Goal: Information Seeking & Learning: Learn about a topic

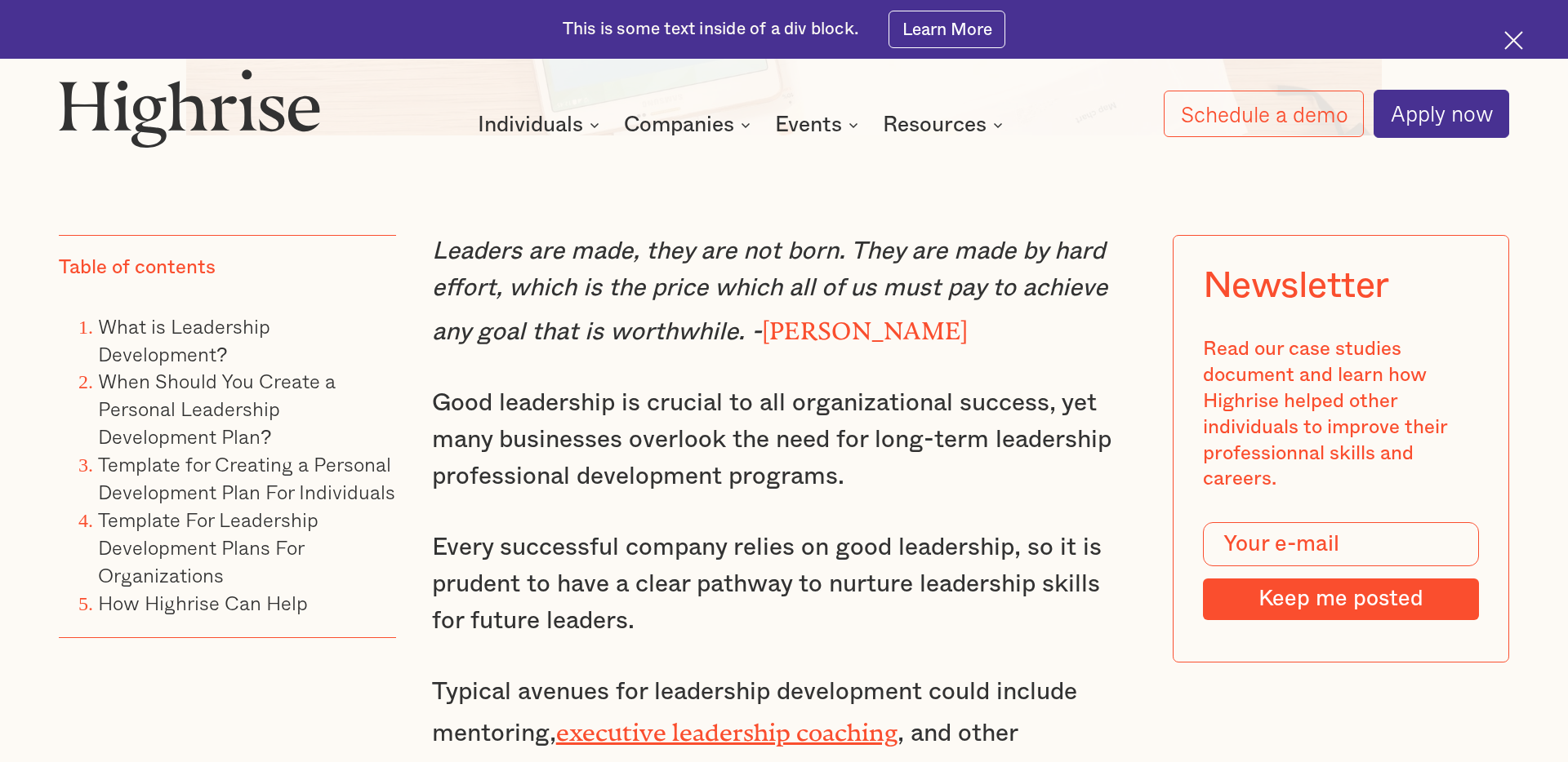
scroll to position [1402, 0]
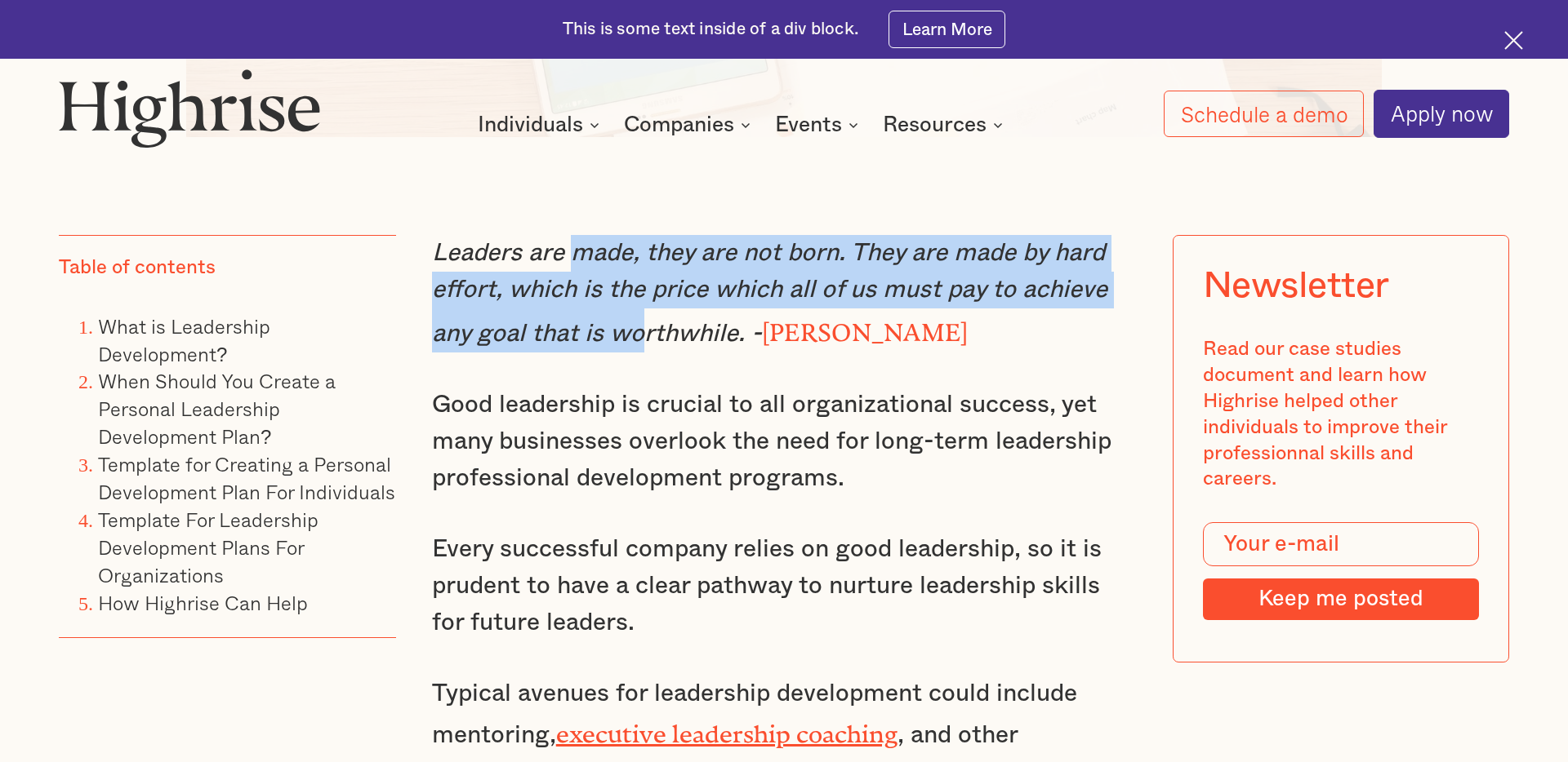
drag, startPoint x: 580, startPoint y: 241, endPoint x: 640, endPoint y: 313, distance: 93.7
click at [640, 313] on em "Leaders are made, they are not born. They are made by hard effort, which is the…" at bounding box center [770, 293] width 676 height 105
drag, startPoint x: 714, startPoint y: 327, endPoint x: 541, endPoint y: 249, distance: 189.8
click at [546, 249] on em "Leaders are made, they are not born. They are made by hard effort, which is the…" at bounding box center [770, 293] width 676 height 105
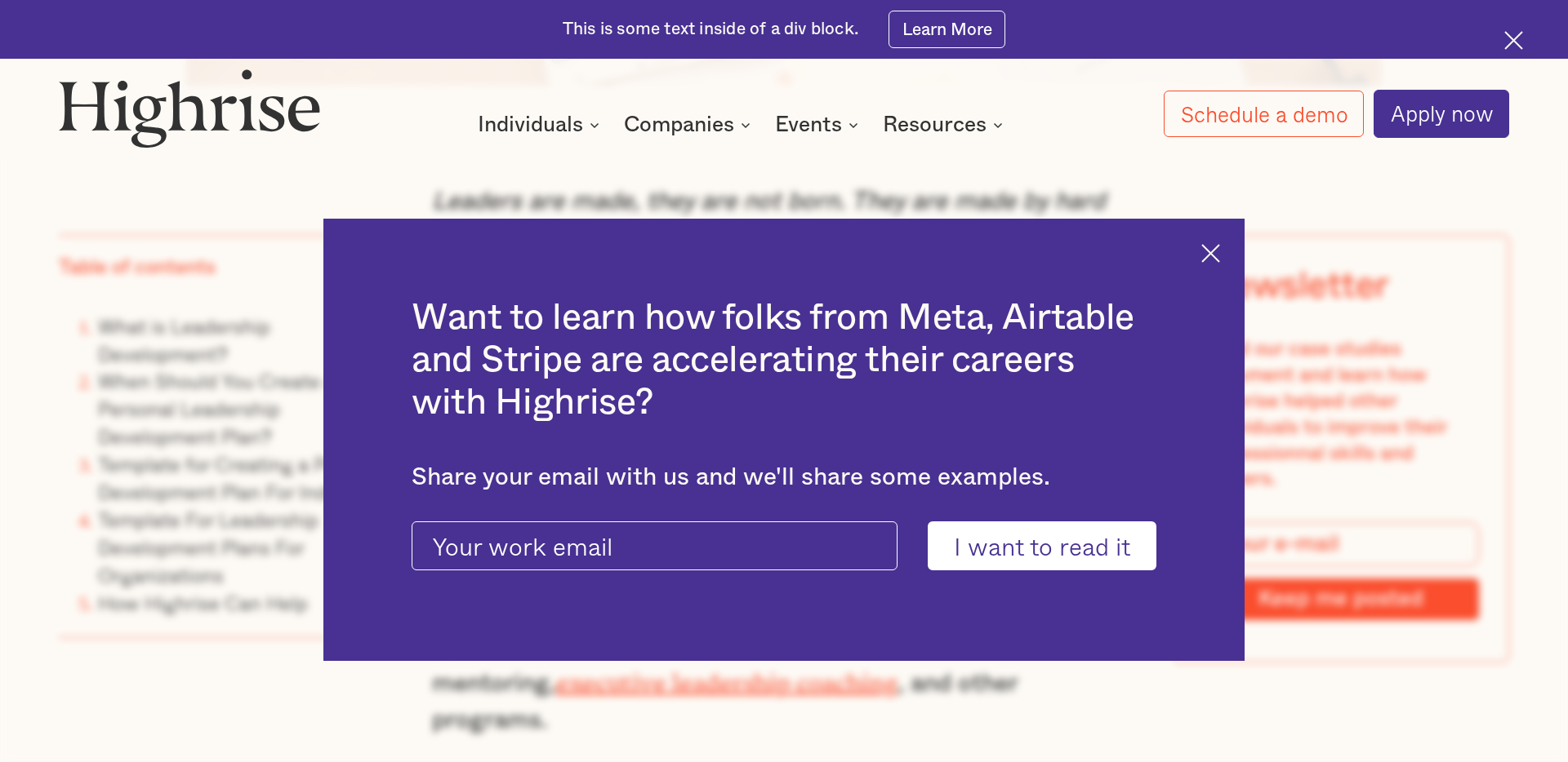
scroll to position [1474, 0]
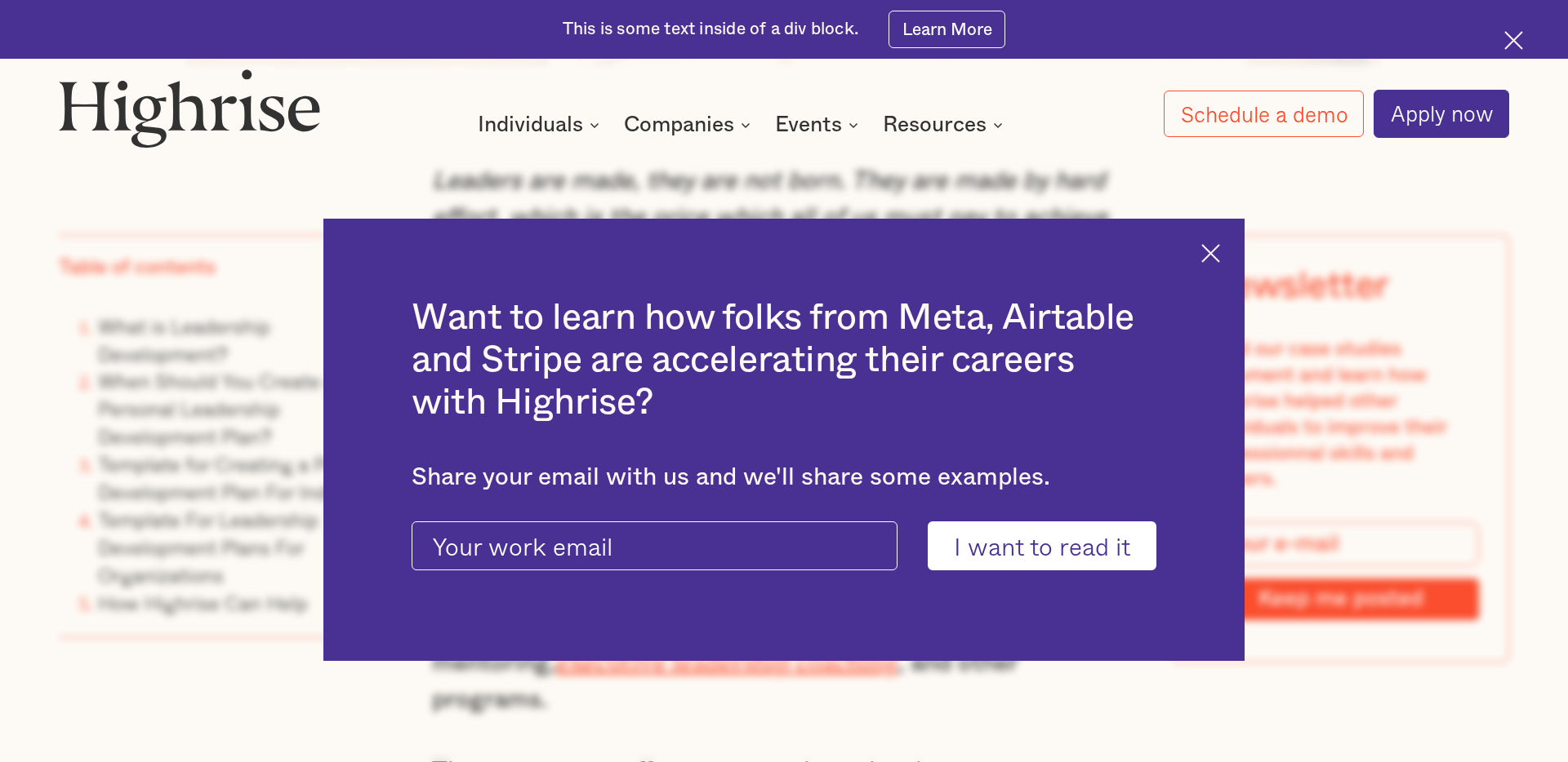
click at [1213, 250] on img at bounding box center [1210, 253] width 19 height 19
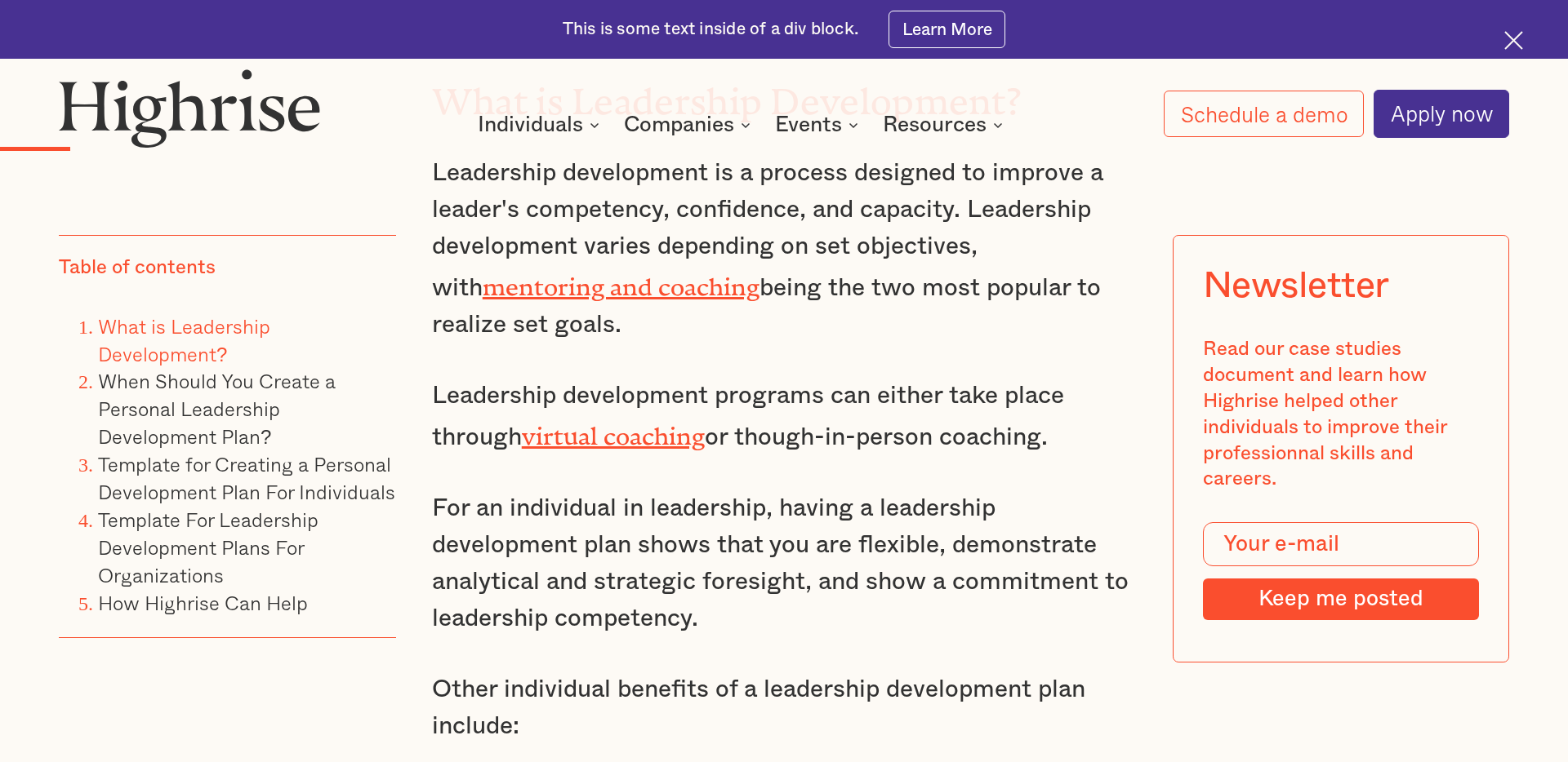
scroll to position [2361, 0]
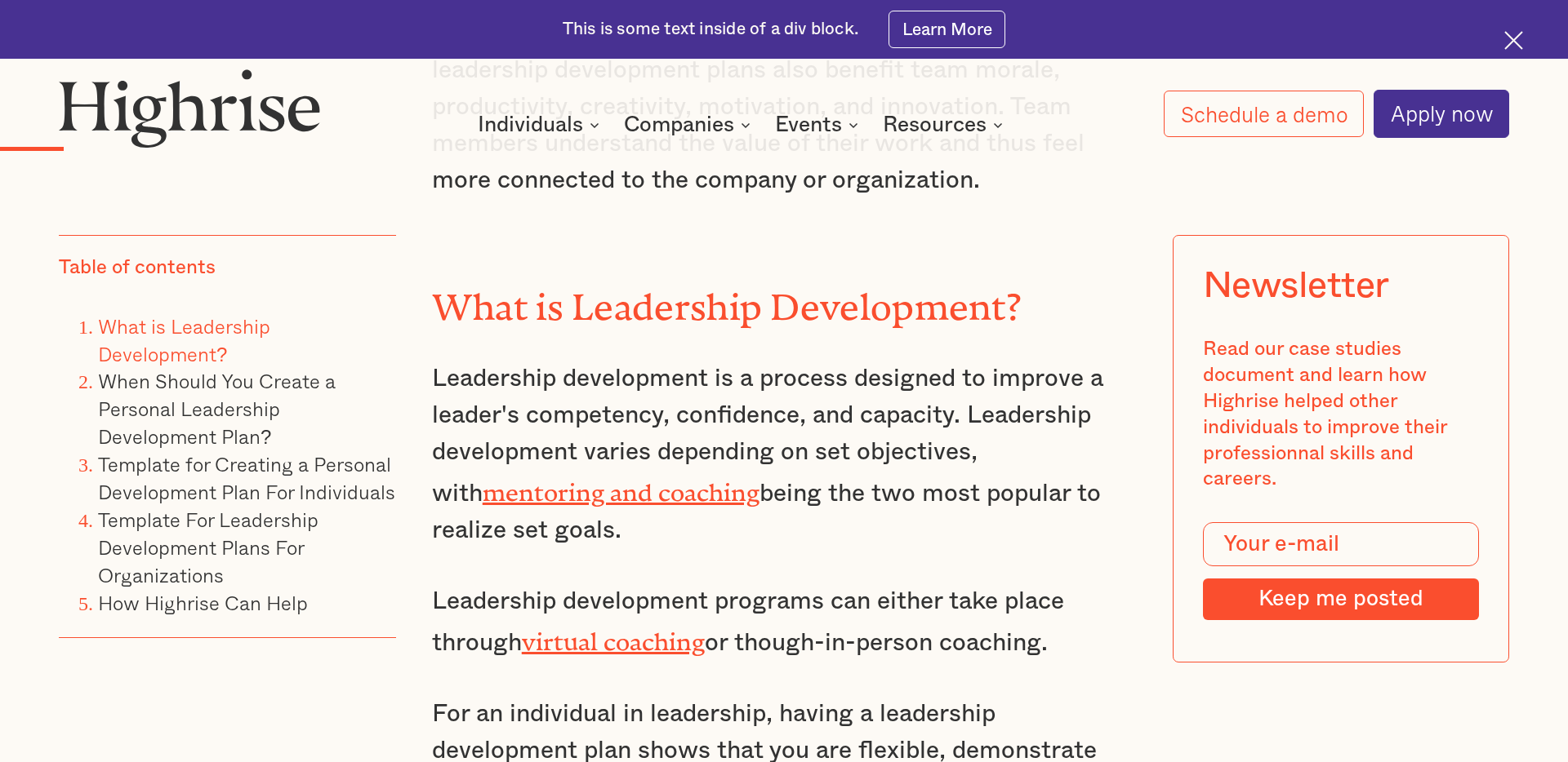
drag, startPoint x: 649, startPoint y: 315, endPoint x: 851, endPoint y: 518, distance: 286.4
click at [851, 518] on div "Leaders are made, they are not born. They are made by hard effort, which is the…" at bounding box center [784, 479] width 705 height 2406
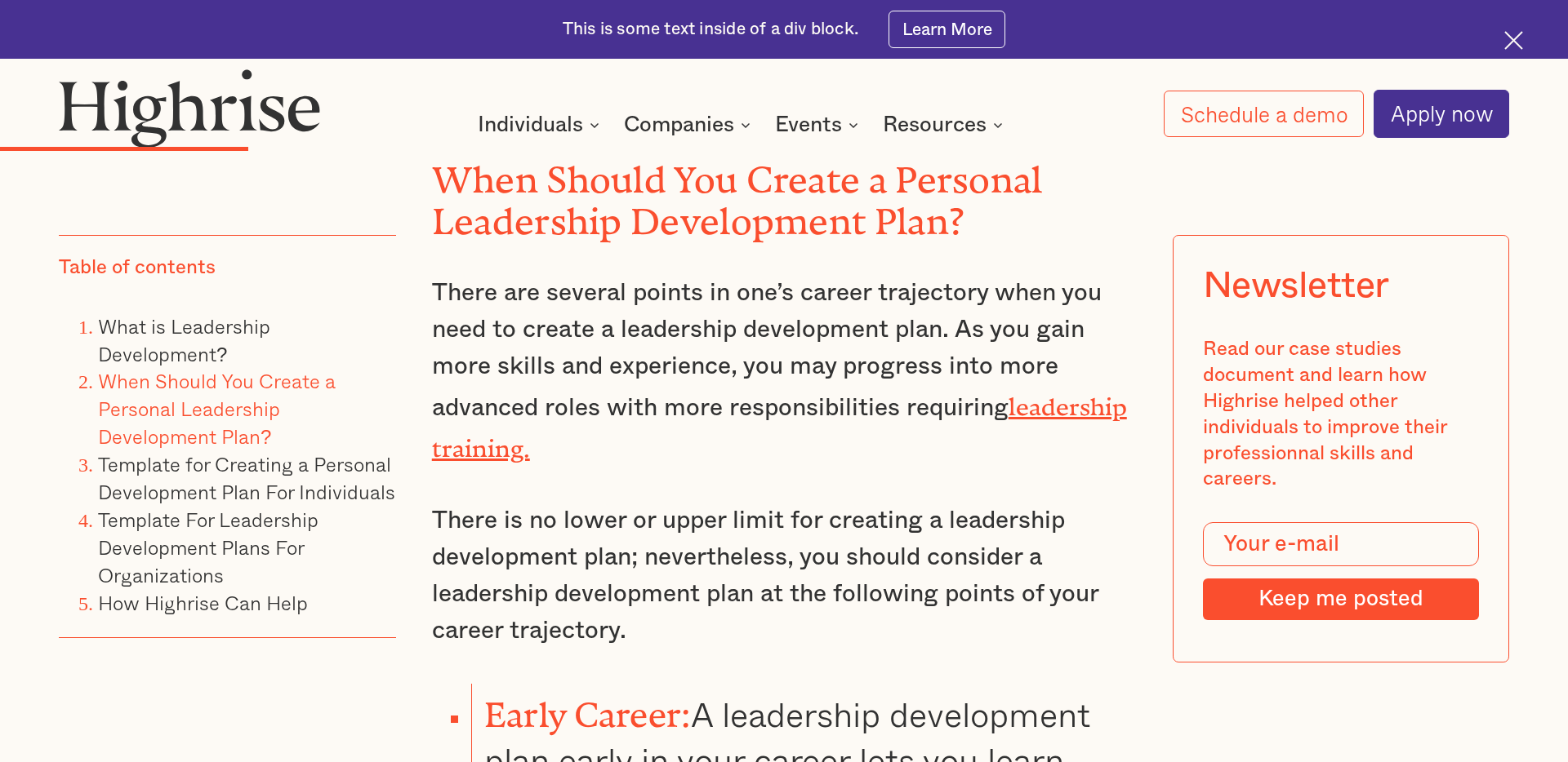
scroll to position [4619, 0]
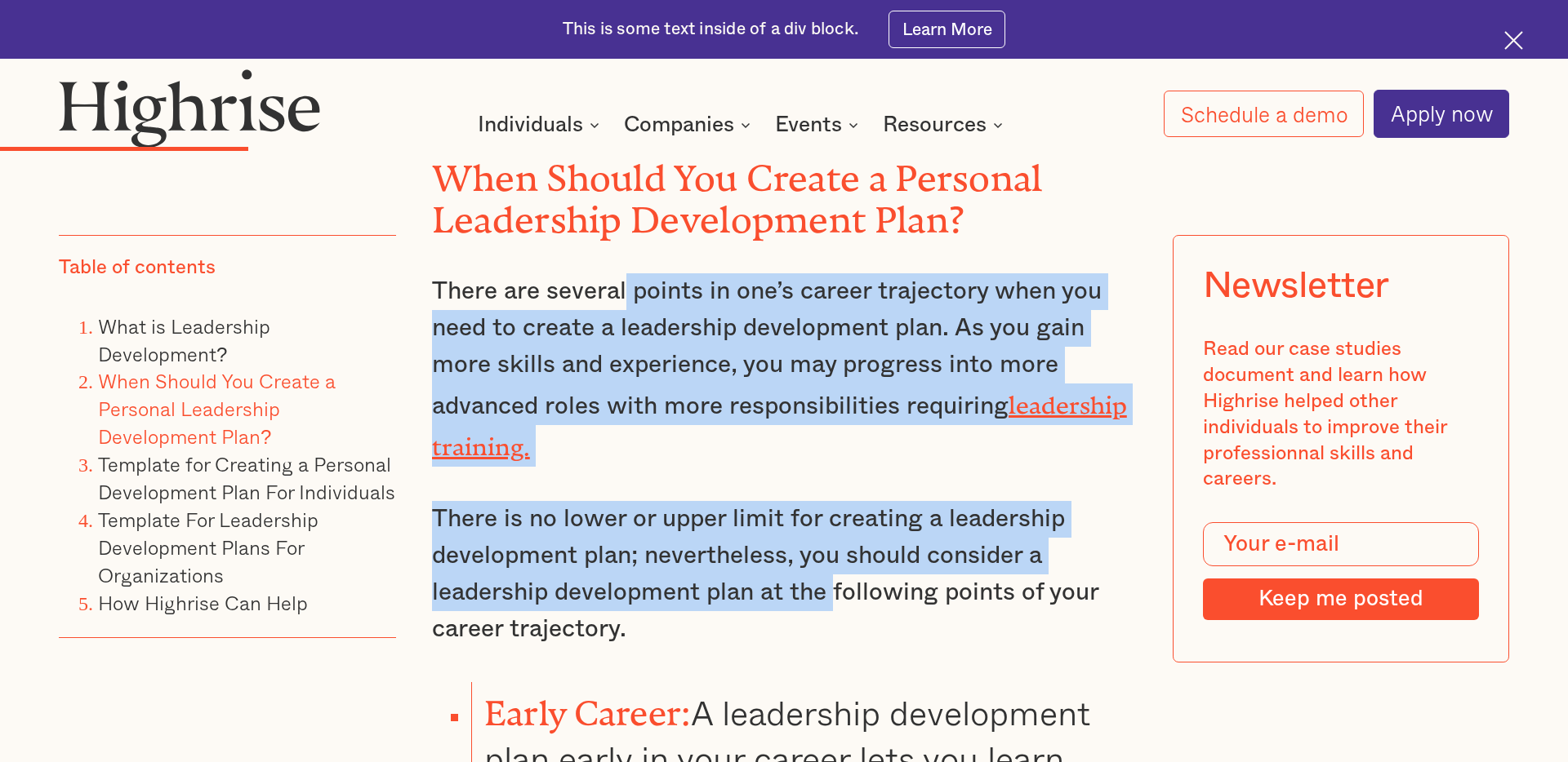
drag, startPoint x: 627, startPoint y: 271, endPoint x: 835, endPoint y: 549, distance: 347.2
click at [835, 549] on p "There is no lower or upper limit for creating a leadership development plan; ne…" at bounding box center [784, 575] width 705 height 147
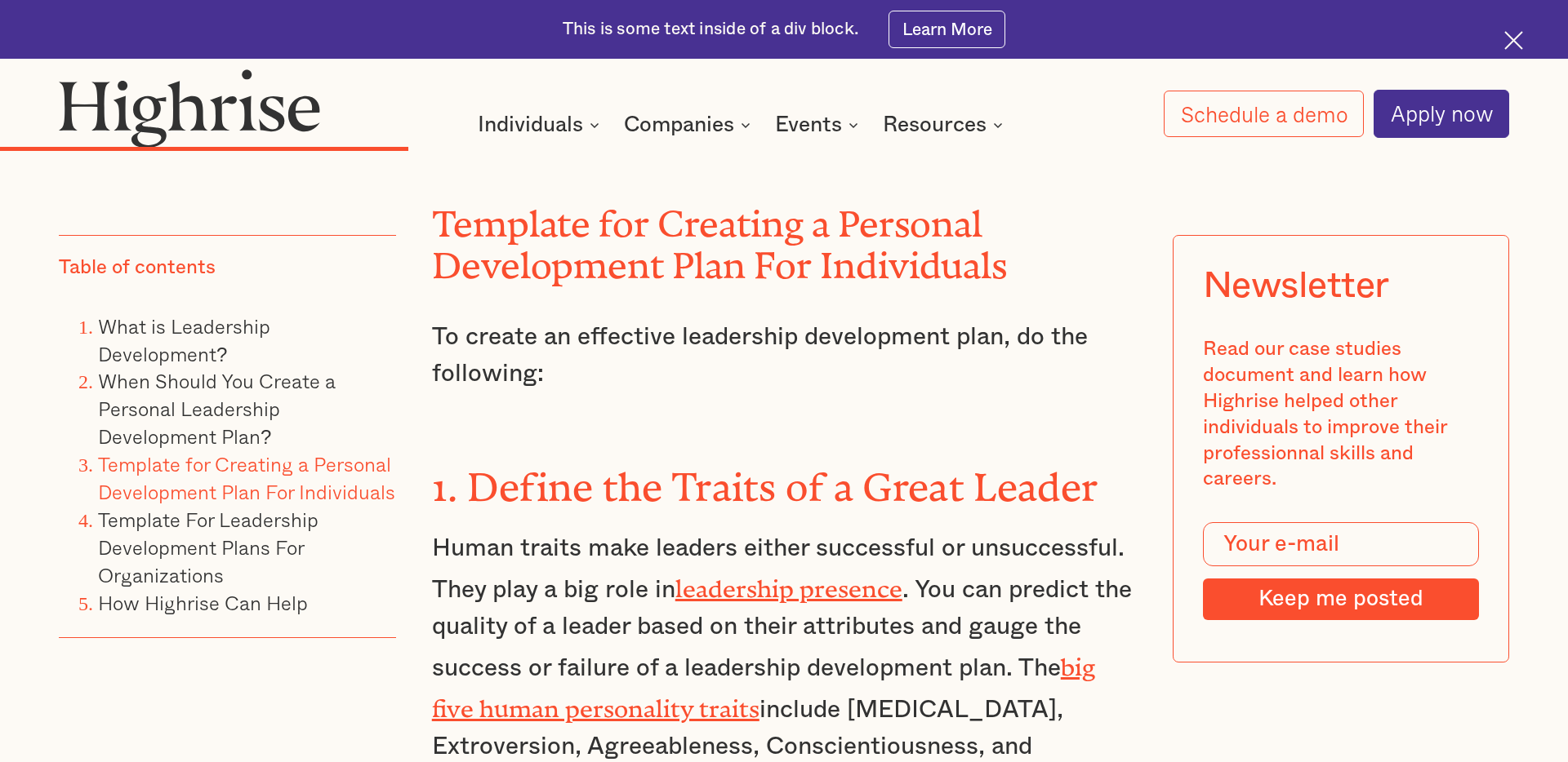
scroll to position [6560, 0]
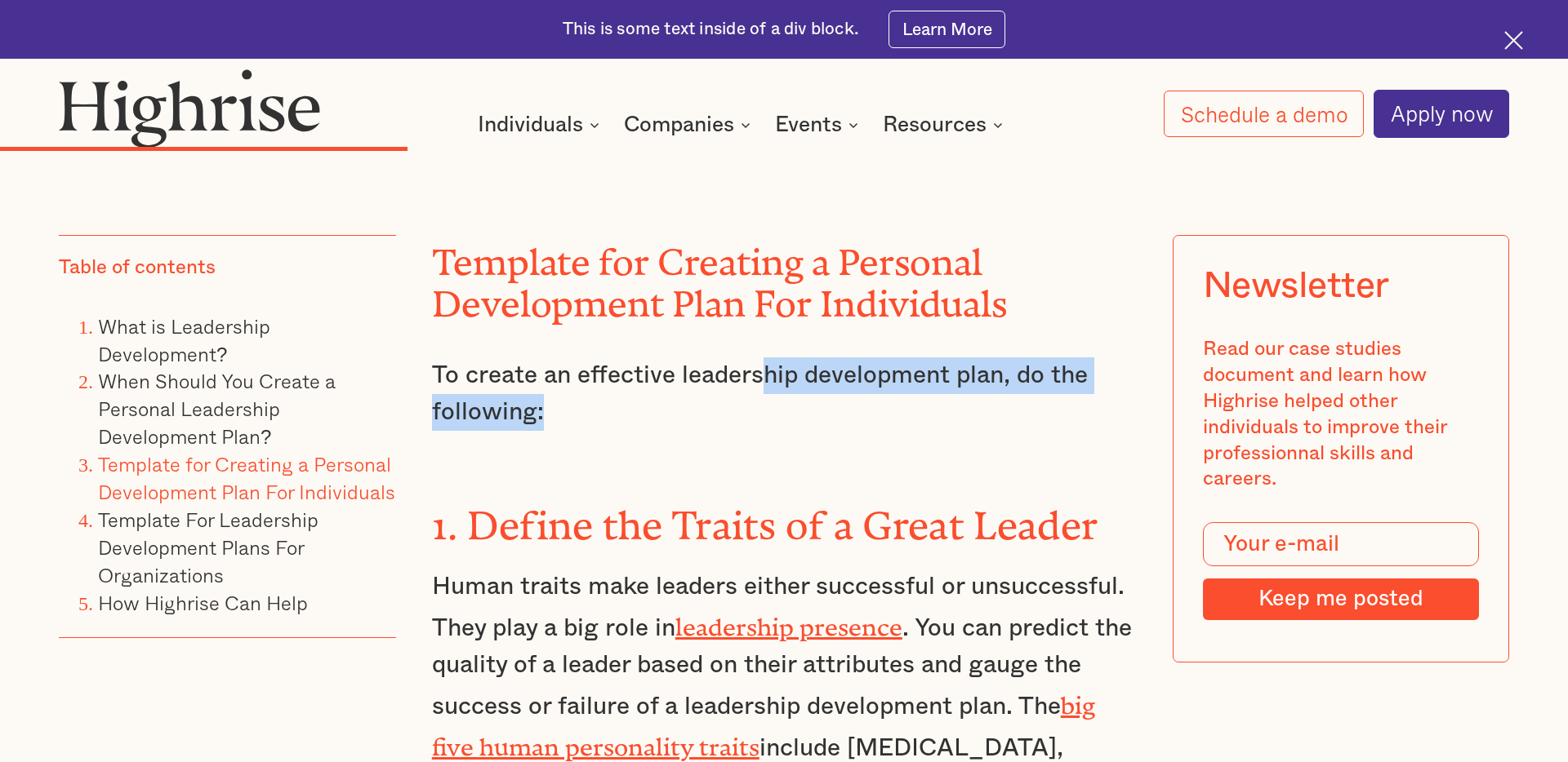
drag, startPoint x: 757, startPoint y: 304, endPoint x: 876, endPoint y: 377, distance: 139.6
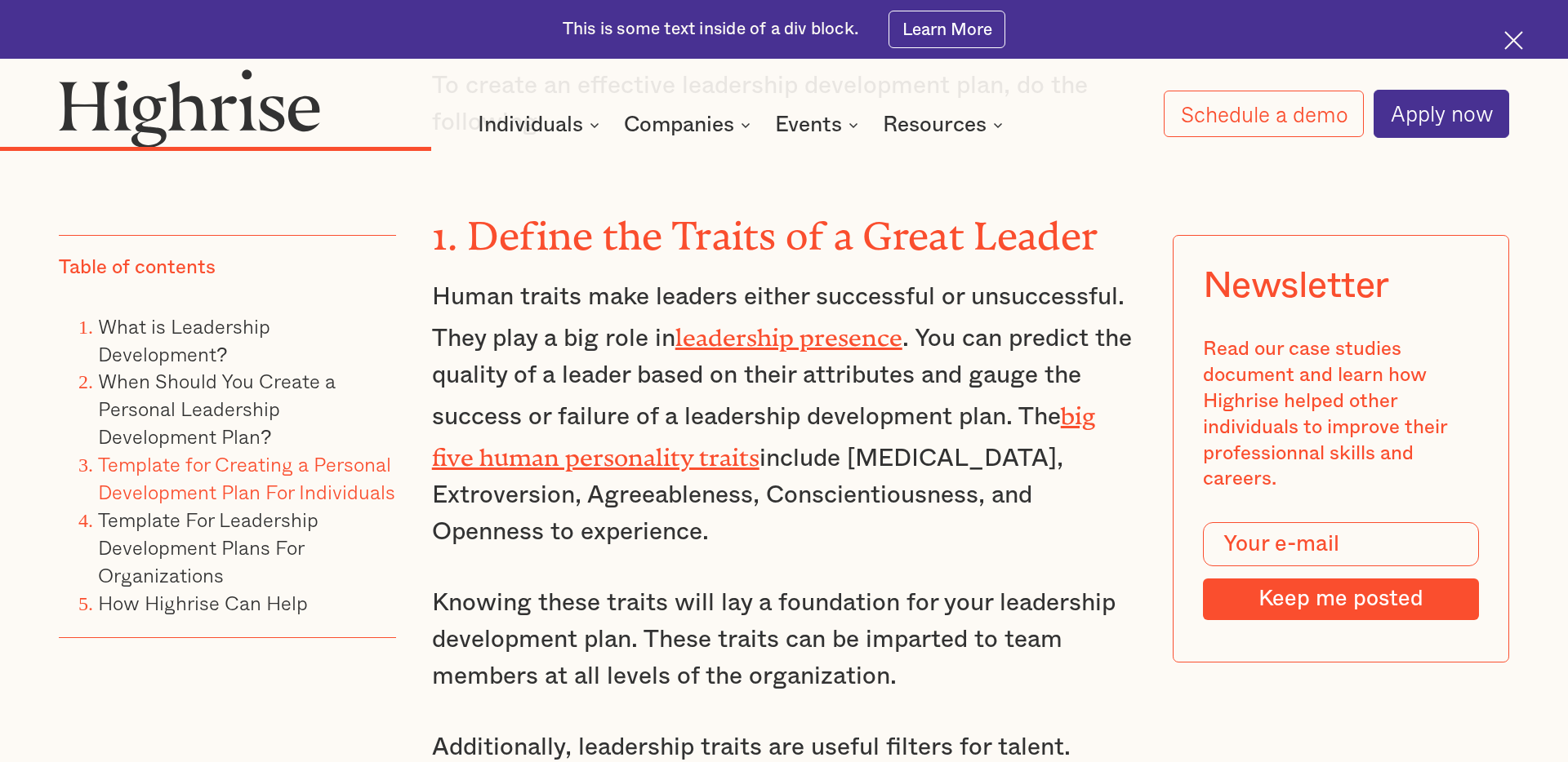
scroll to position [6848, 0]
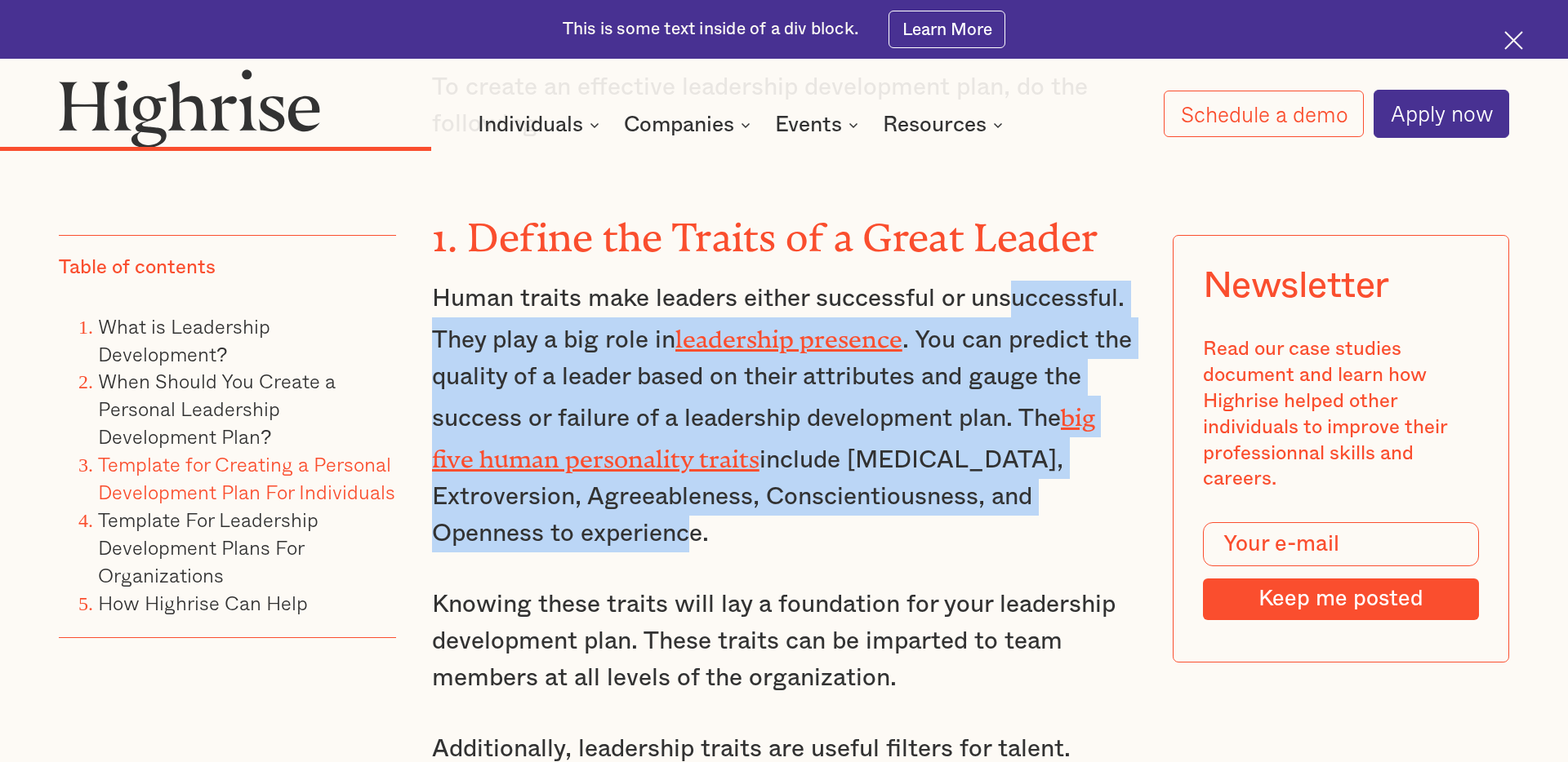
drag, startPoint x: 1009, startPoint y: 217, endPoint x: 952, endPoint y: 450, distance: 239.9
click at [952, 450] on p "Human traits make leaders either successful or unsuccessful. They play a big ro…" at bounding box center [784, 416] width 705 height 271
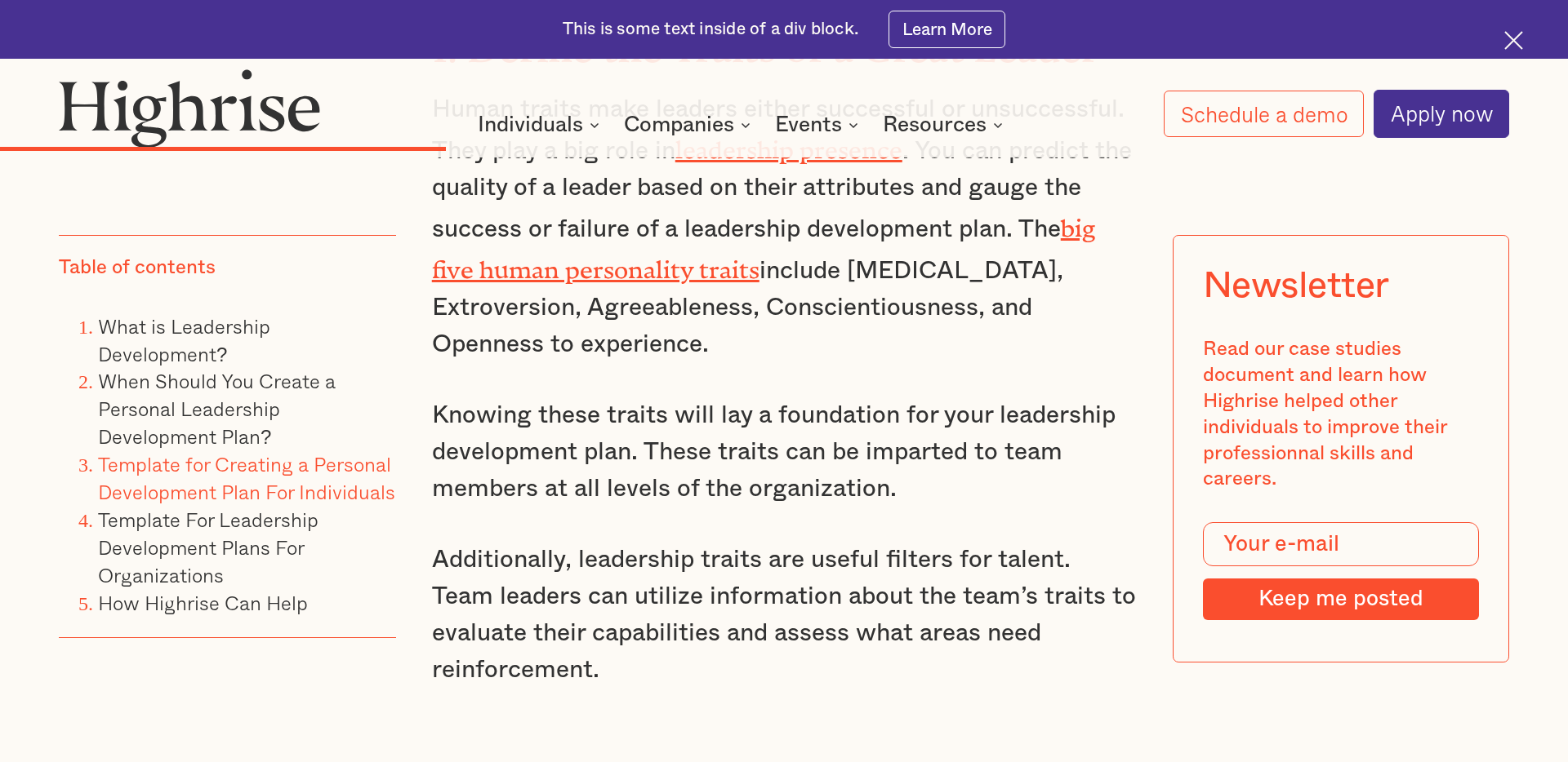
scroll to position [7039, 0]
click at [821, 397] on p "Knowing these traits will lay a foundation for your leadership development plan…" at bounding box center [784, 451] width 705 height 110
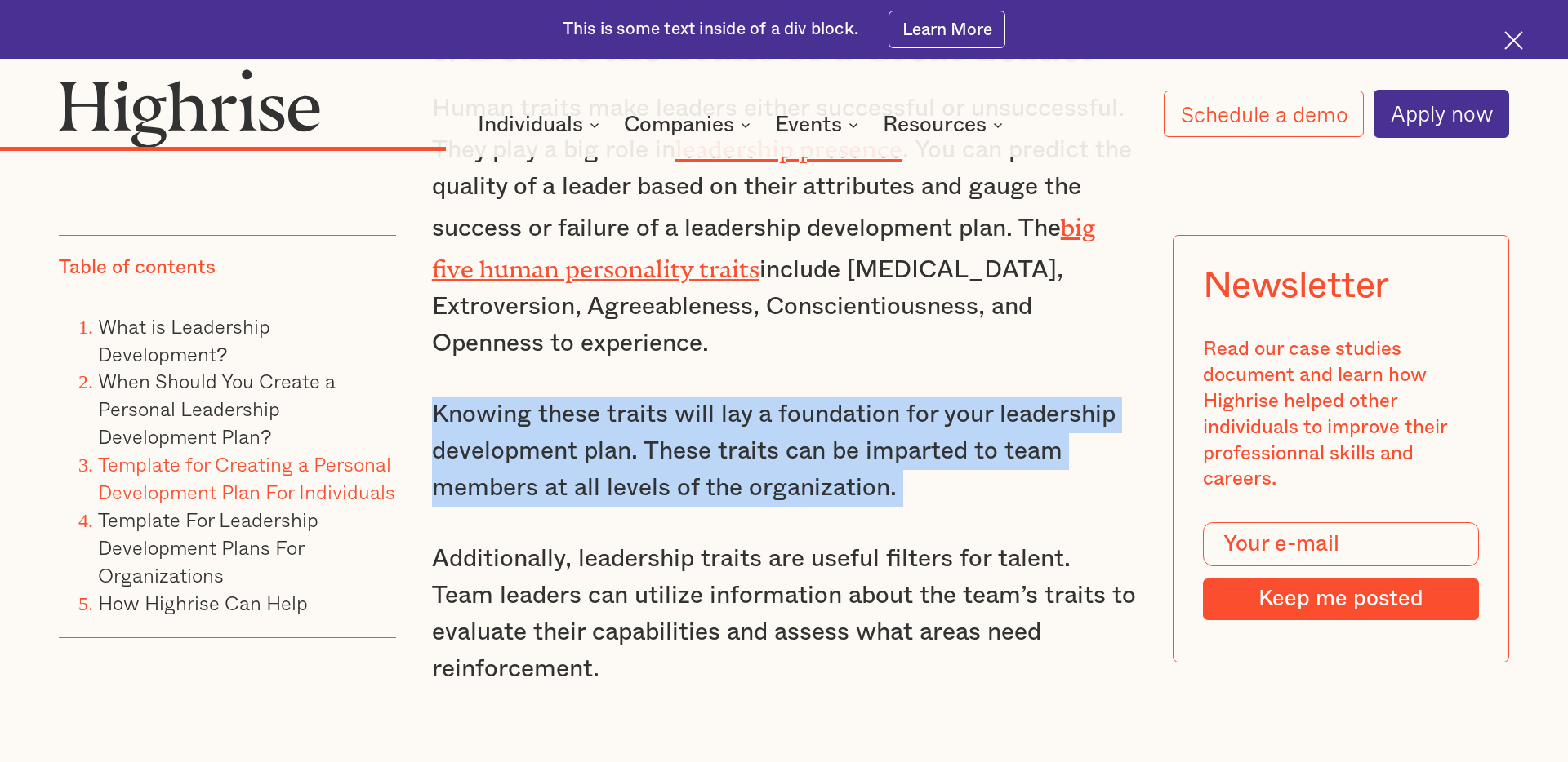
click at [821, 397] on p "Knowing these traits will lay a foundation for your leadership development plan…" at bounding box center [784, 451] width 705 height 110
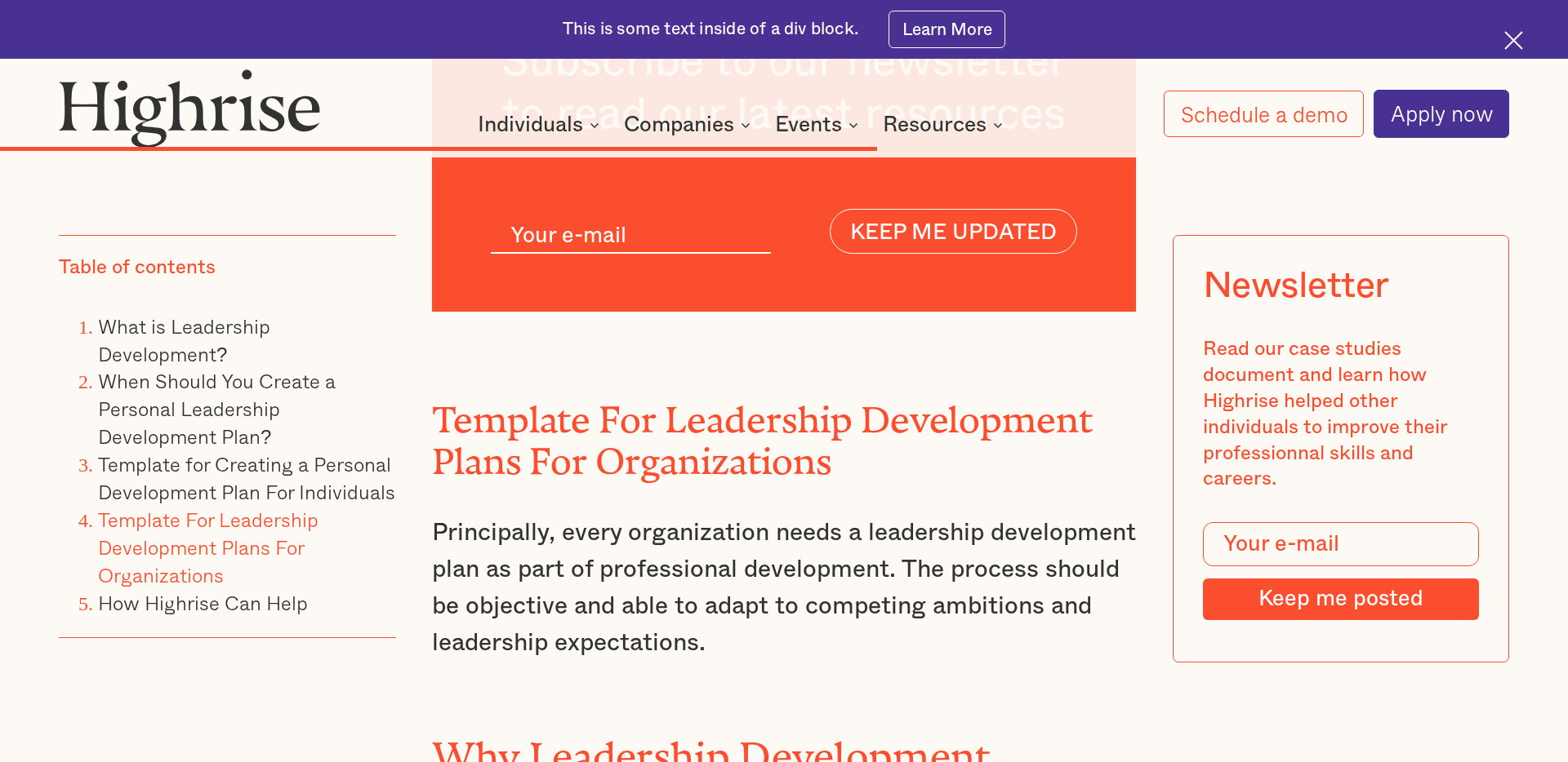
scroll to position [12305, 0]
click at [728, 391] on h2 "Template For Leadership Development Plans For Organizations" at bounding box center [784, 433] width 705 height 83
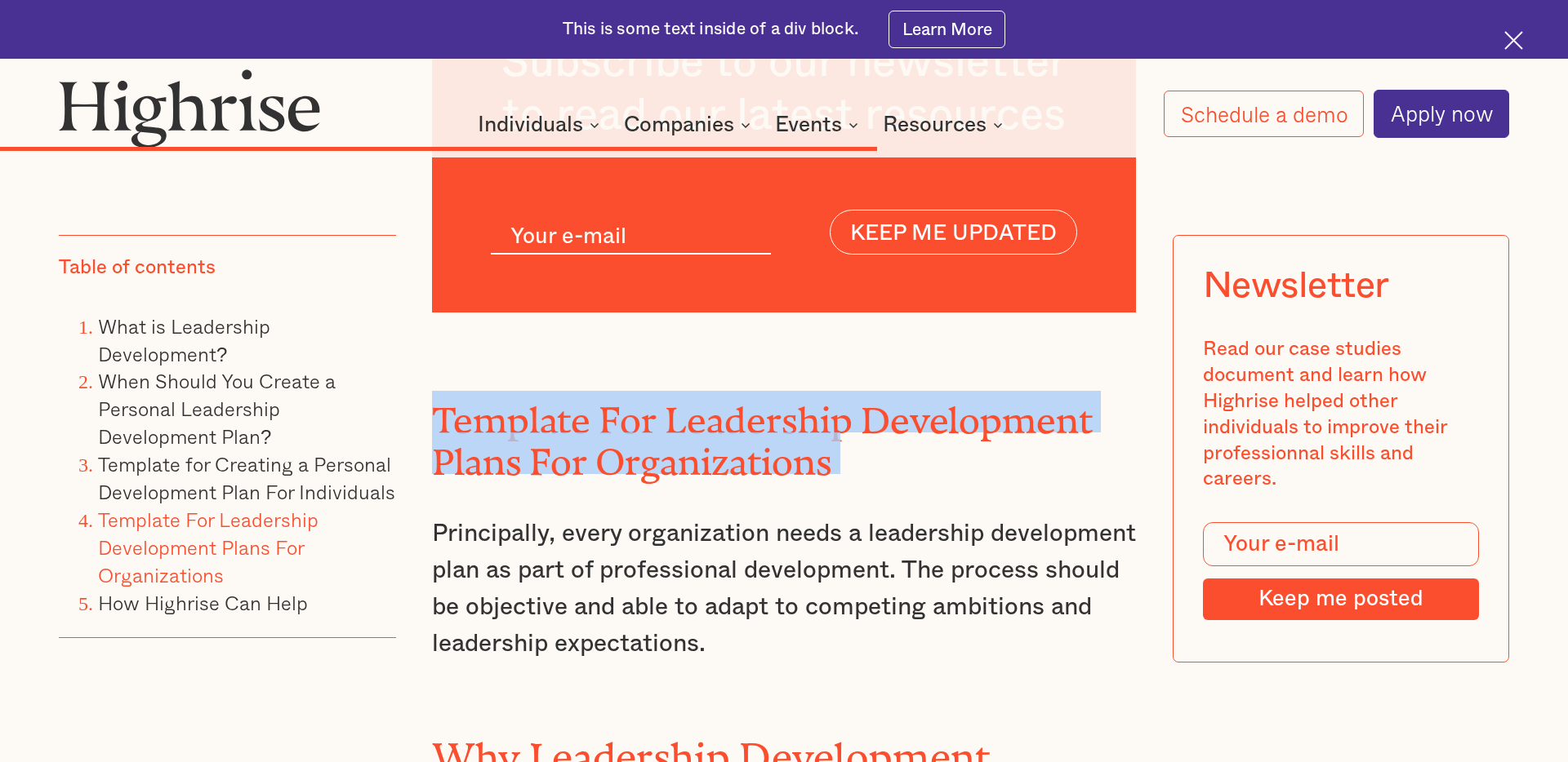
click at [690, 516] on p "Principally, every organization needs a leadership development plan as part of …" at bounding box center [784, 589] width 705 height 147
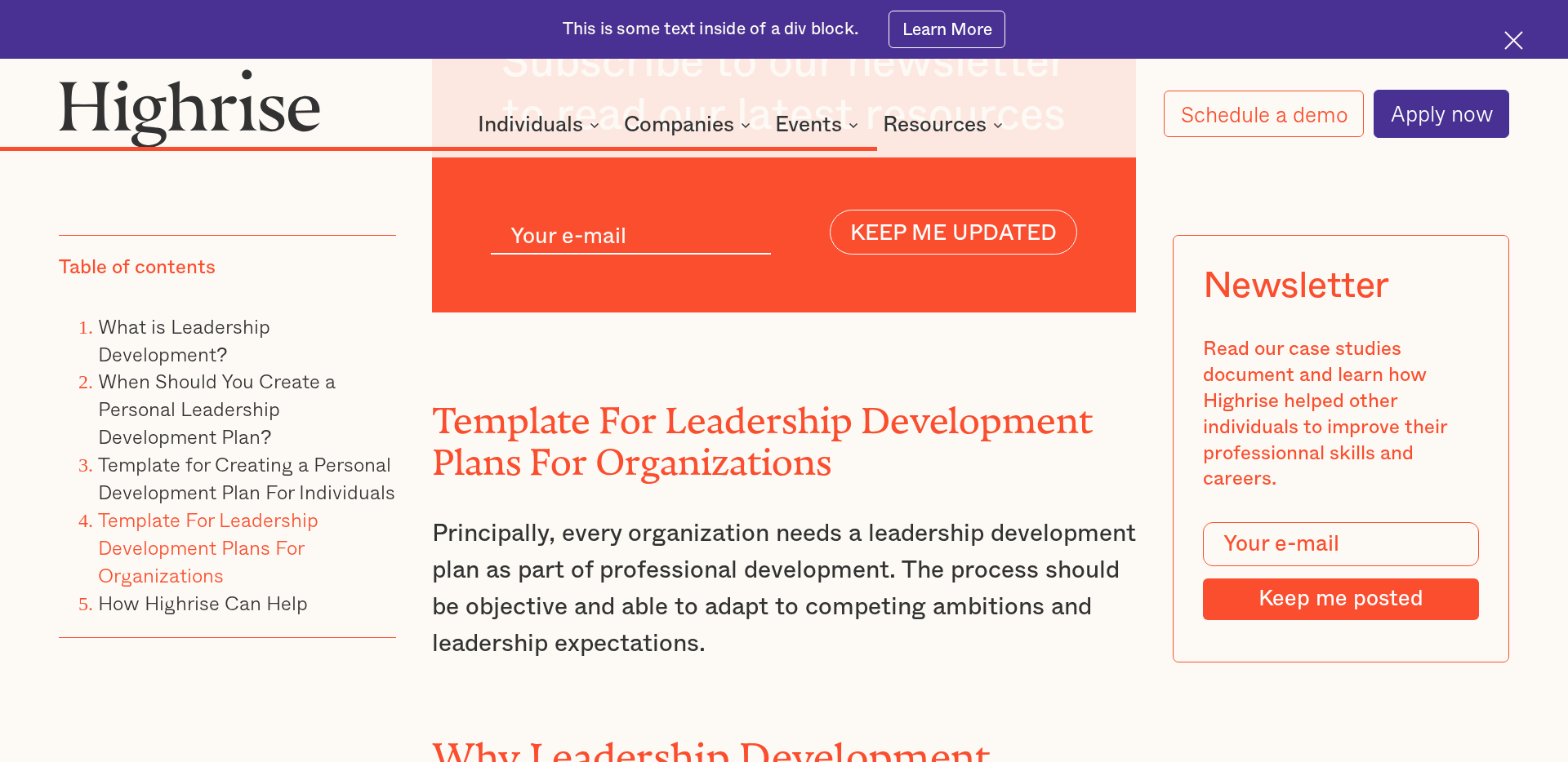
click at [690, 516] on p "Principally, every organization needs a leadership development plan as part of …" at bounding box center [784, 589] width 705 height 147
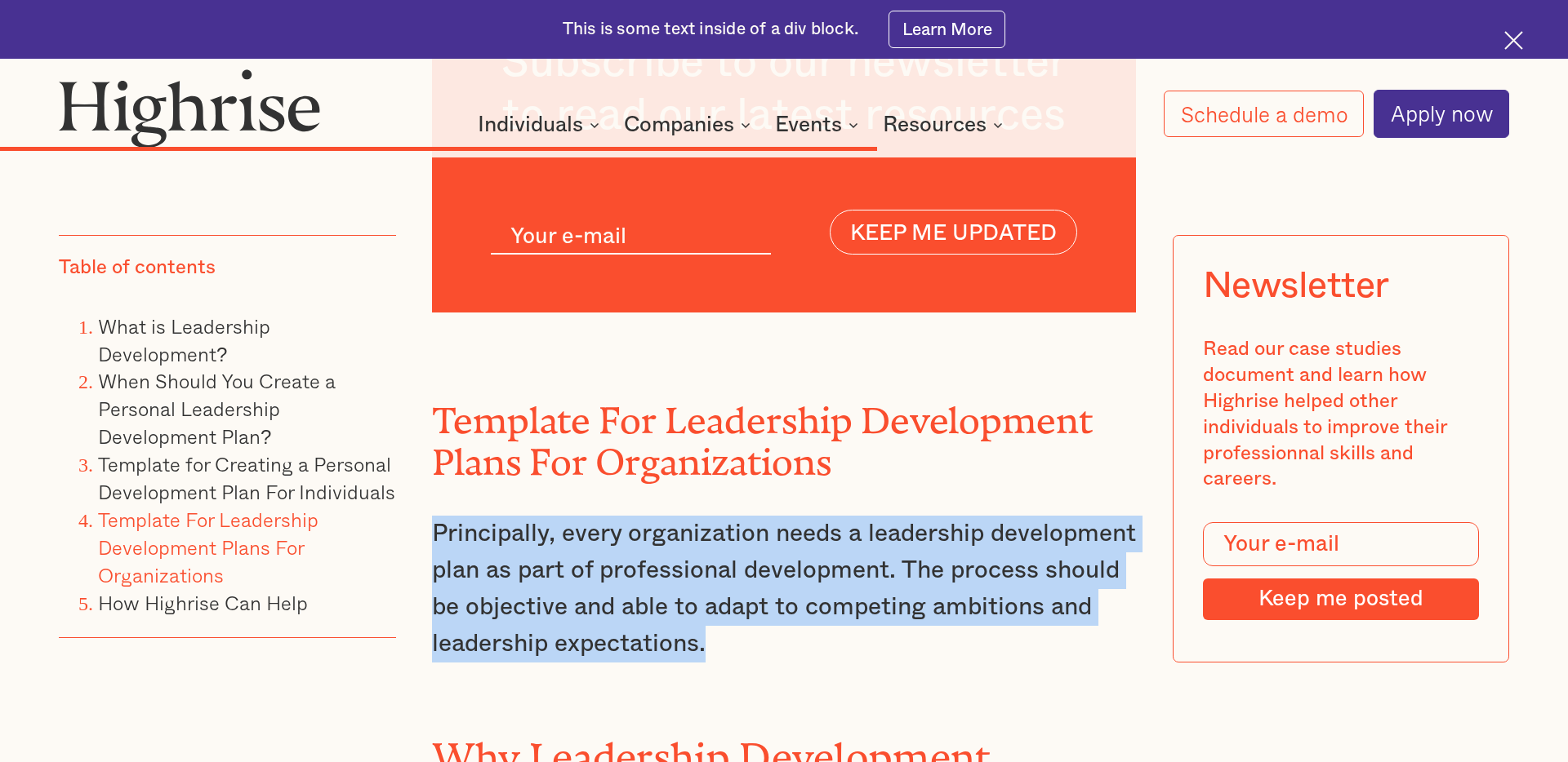
click at [690, 516] on p "Principally, every organization needs a leadership development plan as part of …" at bounding box center [784, 589] width 705 height 147
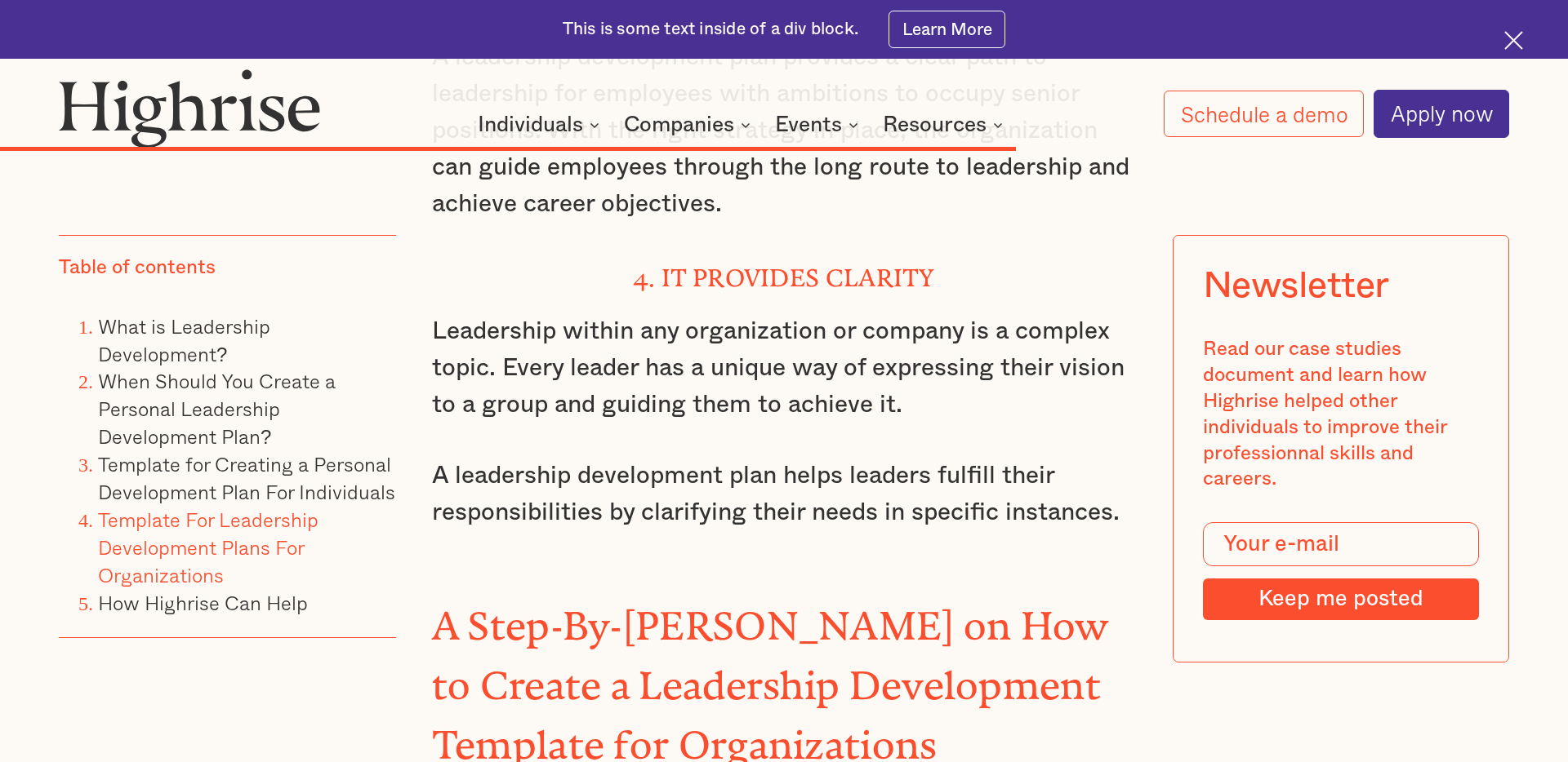
scroll to position [14228, 0]
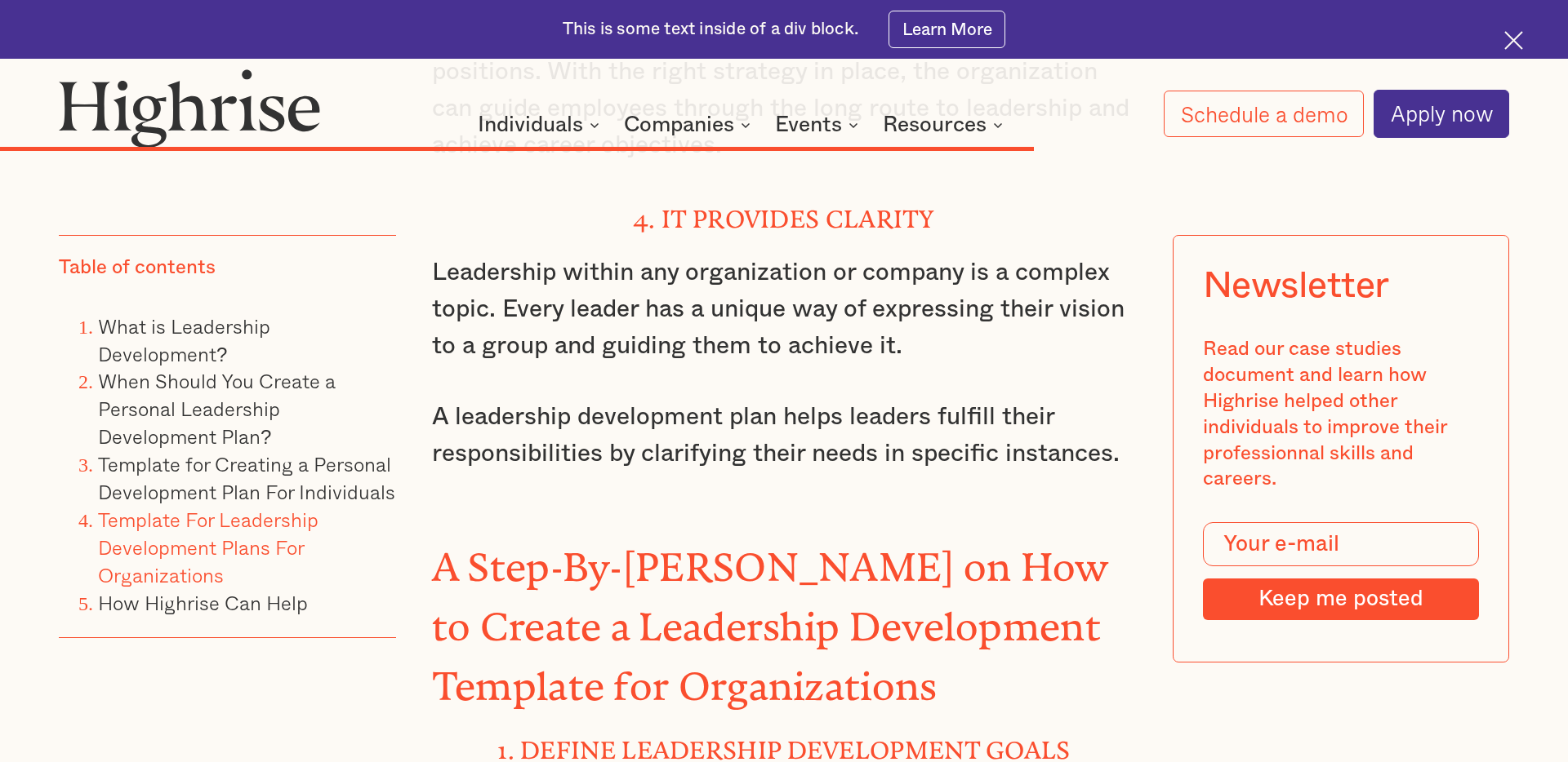
click at [614, 545] on strong "A Step-By-[PERSON_NAME] on How to Create a Leadership Development Template for …" at bounding box center [770, 617] width 676 height 145
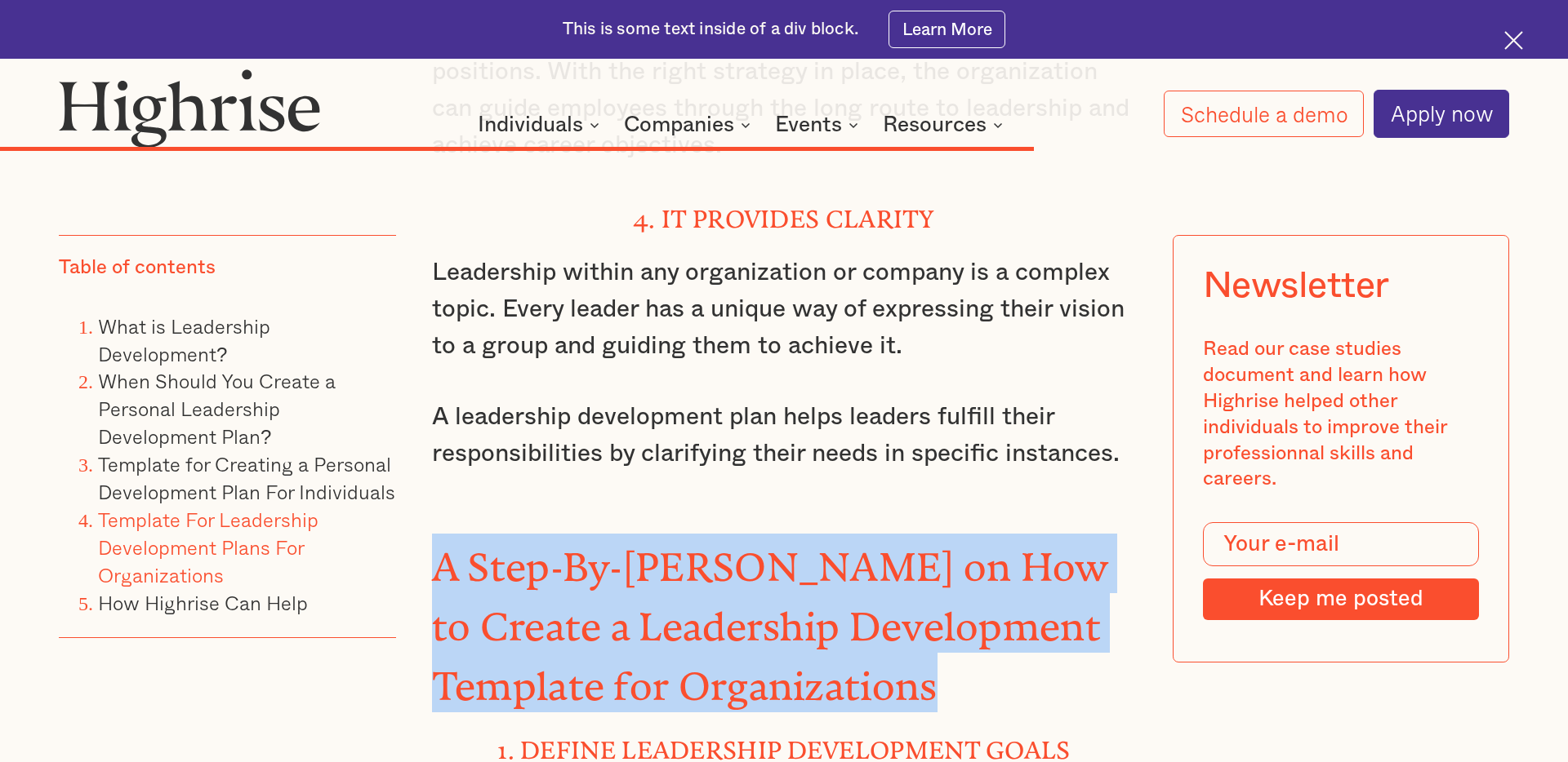
click at [716, 545] on strong "A Step-By-[PERSON_NAME] on How to Create a Leadership Development Template for …" at bounding box center [770, 617] width 676 height 145
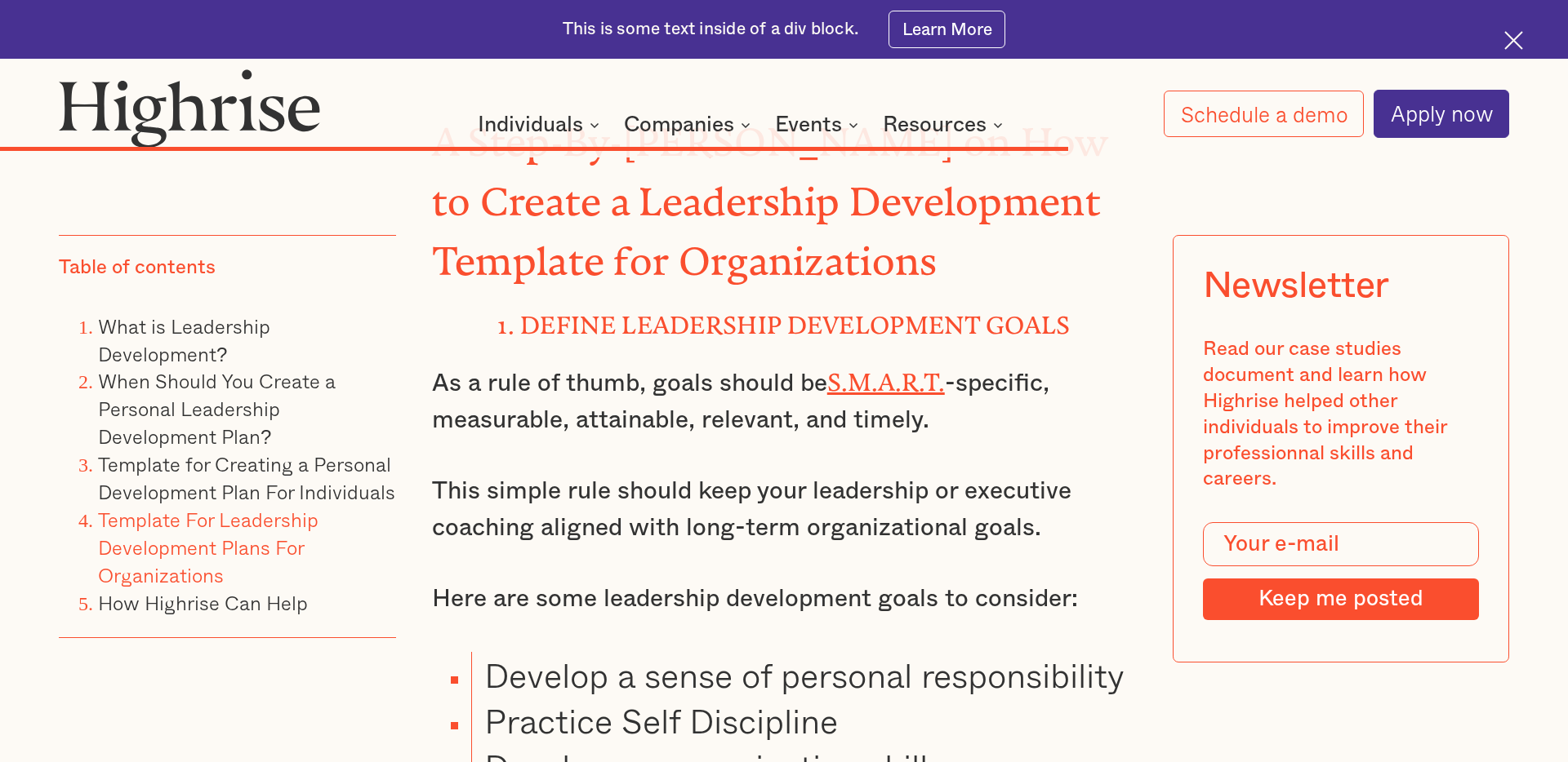
scroll to position [14637, 0]
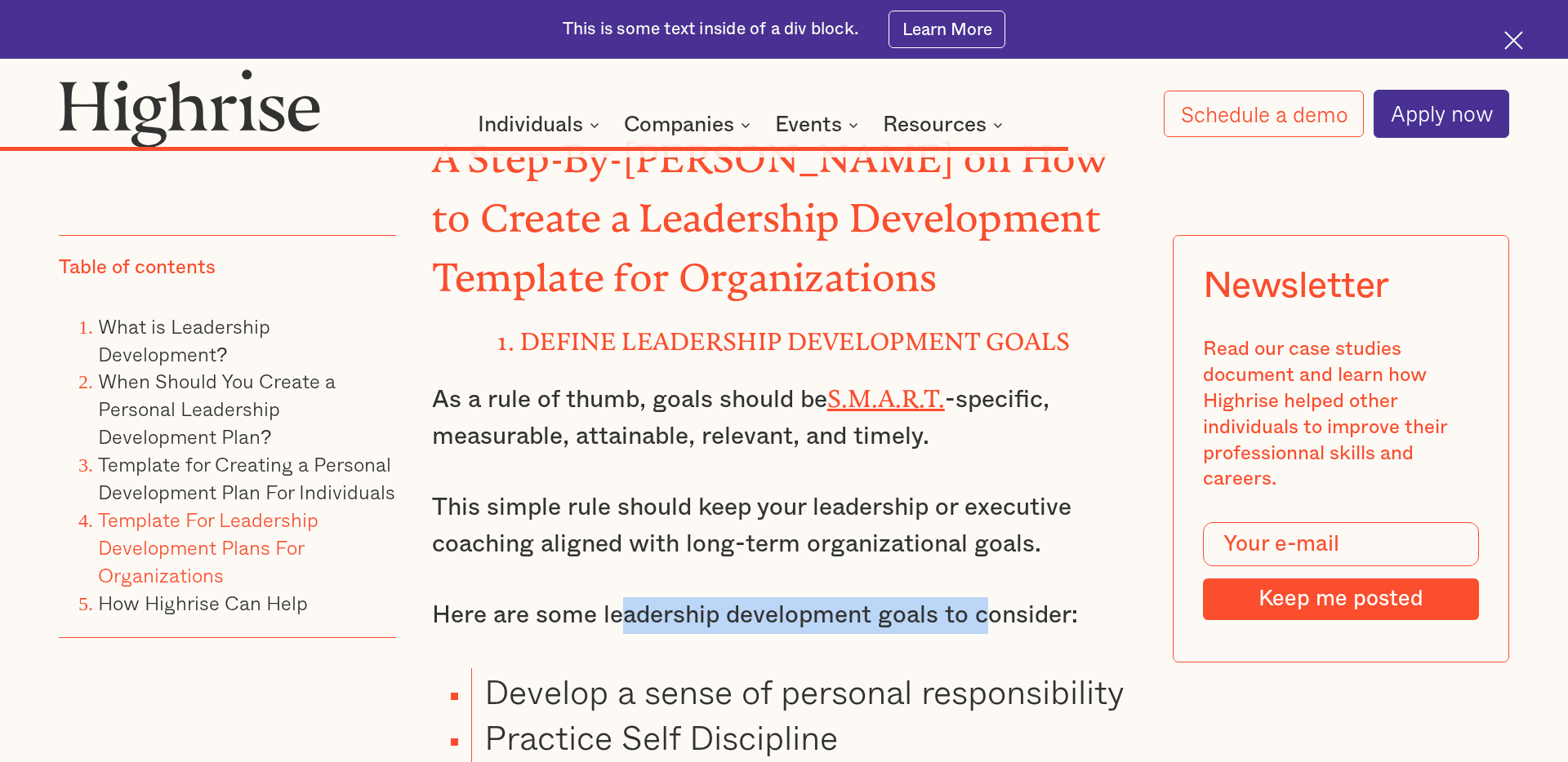
drag, startPoint x: 620, startPoint y: 282, endPoint x: 1000, endPoint y: 307, distance: 380.8
click at [995, 598] on p "Here are some leadership development goals to consider:" at bounding box center [784, 616] width 705 height 37
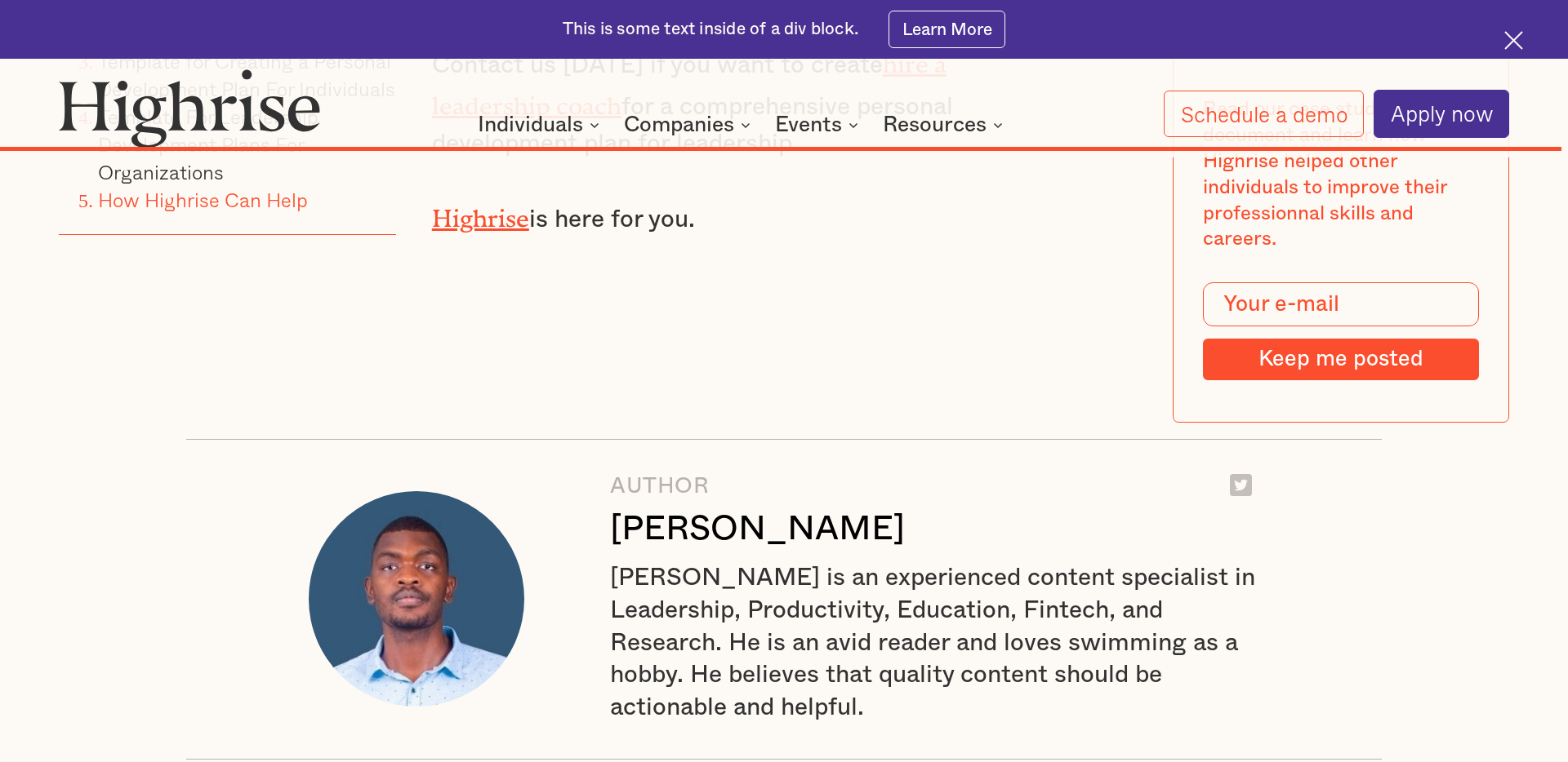
scroll to position [20665, 0]
